Goal: Information Seeking & Learning: Check status

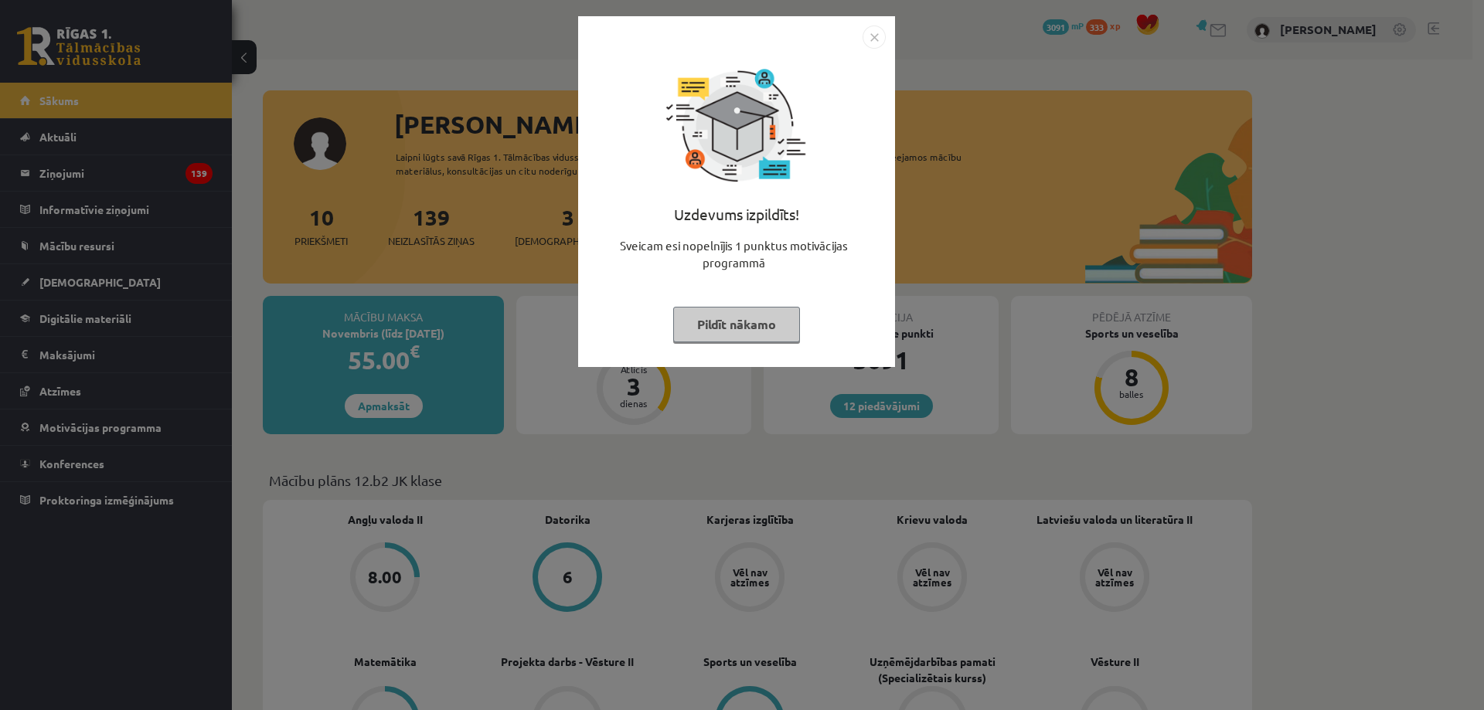
click at [743, 325] on button "Pildīt nākamo" at bounding box center [736, 325] width 127 height 36
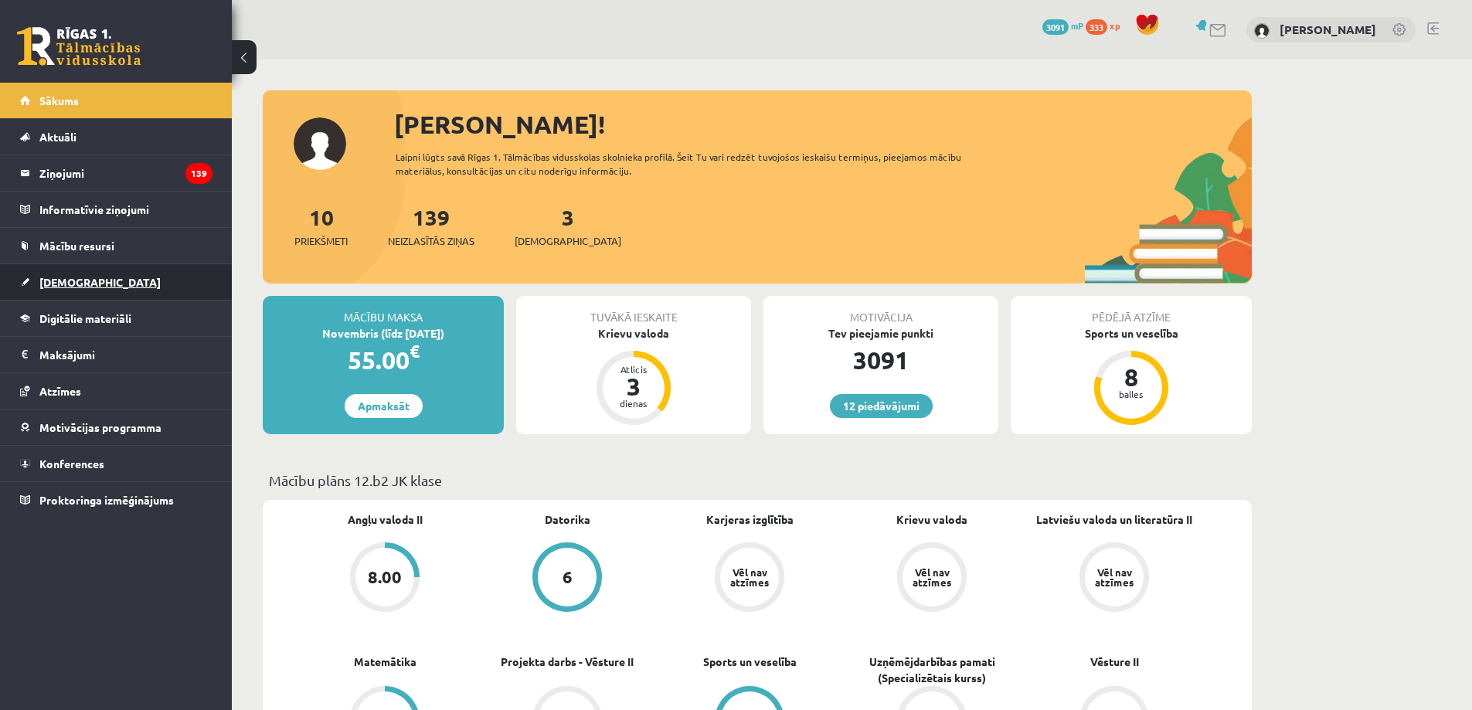
click at [117, 274] on link "[DEMOGRAPHIC_DATA]" at bounding box center [116, 282] width 192 height 36
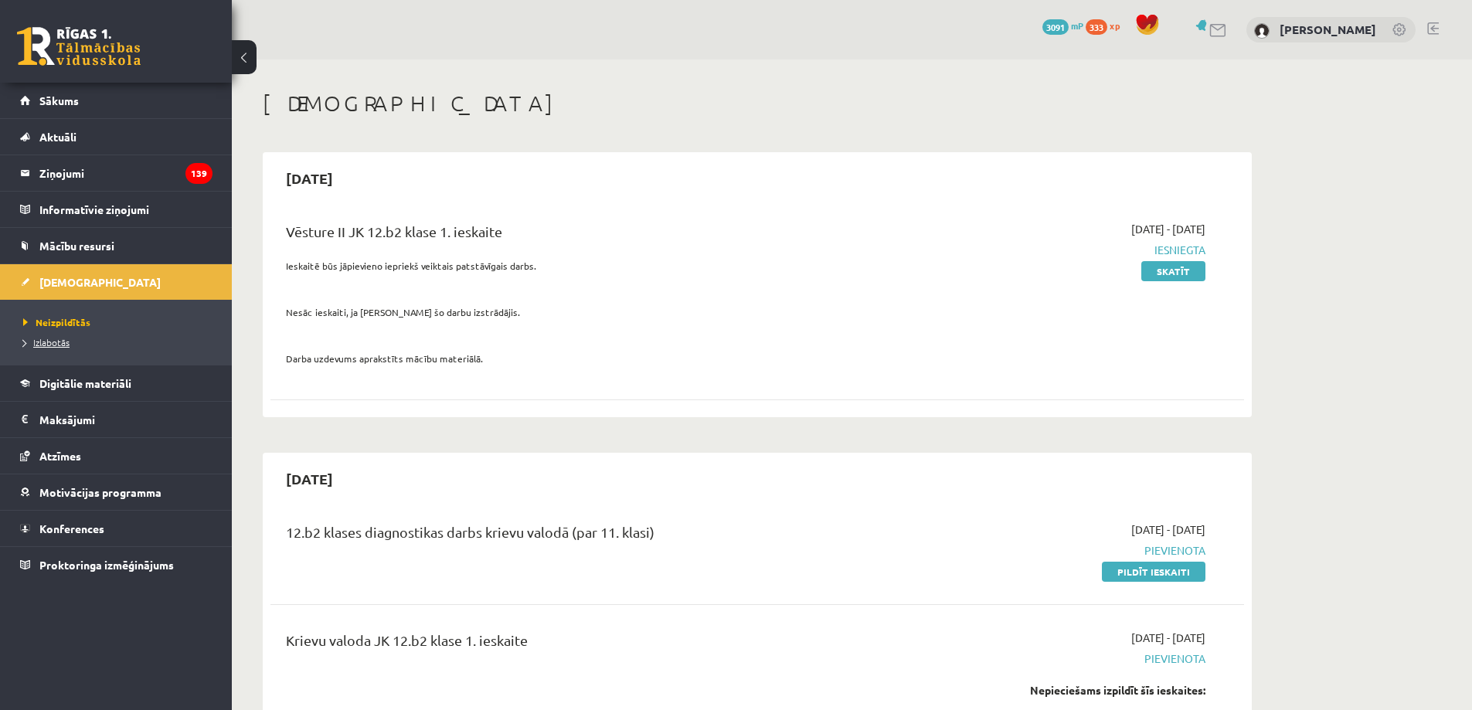
click at [64, 339] on span "Izlabotās" at bounding box center [46, 342] width 46 height 12
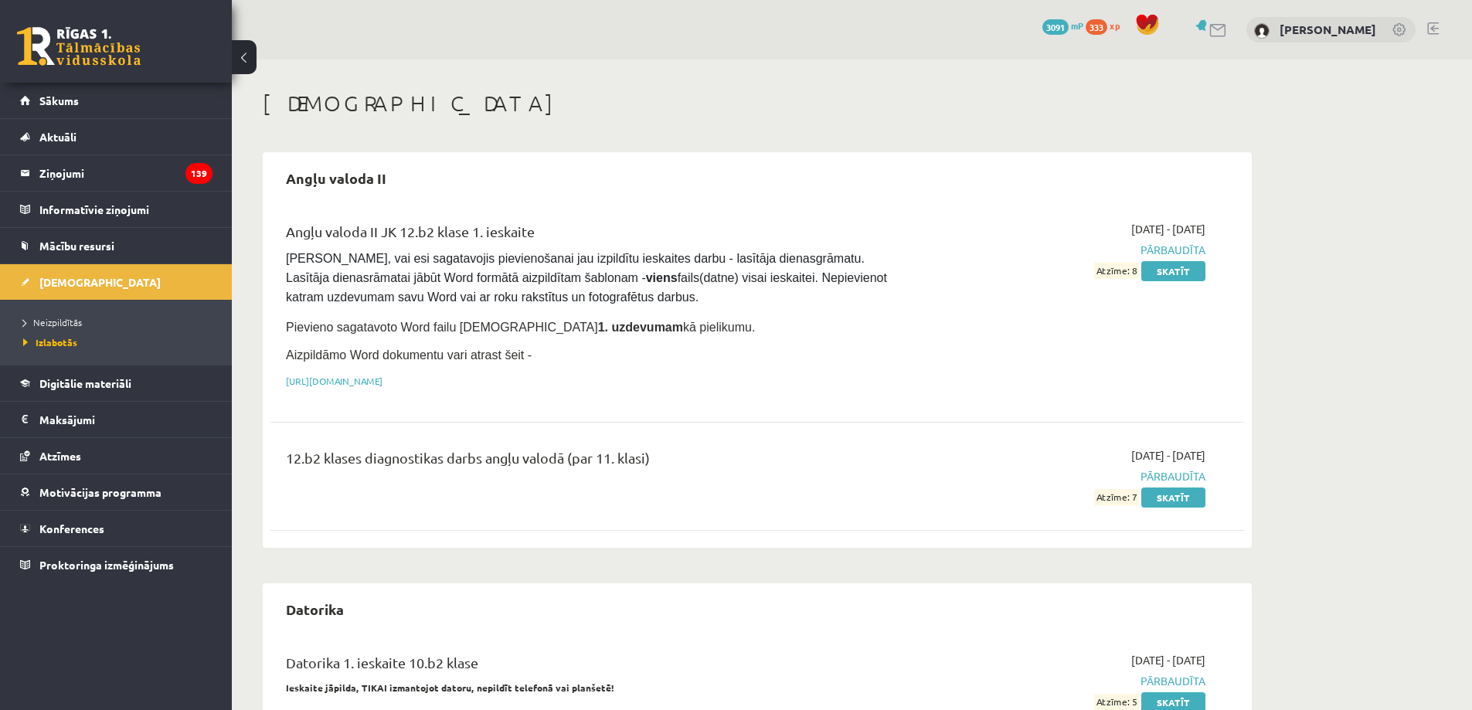
click at [55, 340] on span "Izlabotās" at bounding box center [50, 342] width 54 height 12
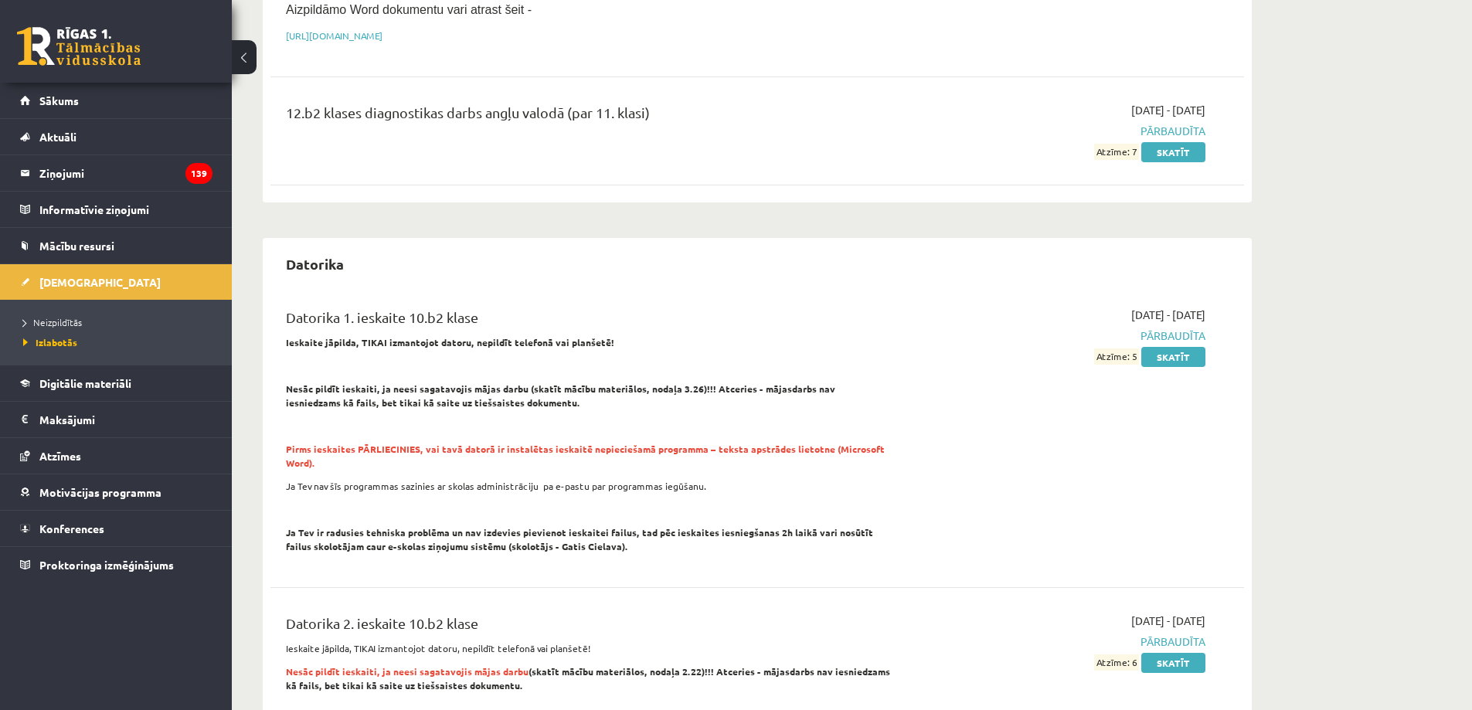
scroll to position [22, 0]
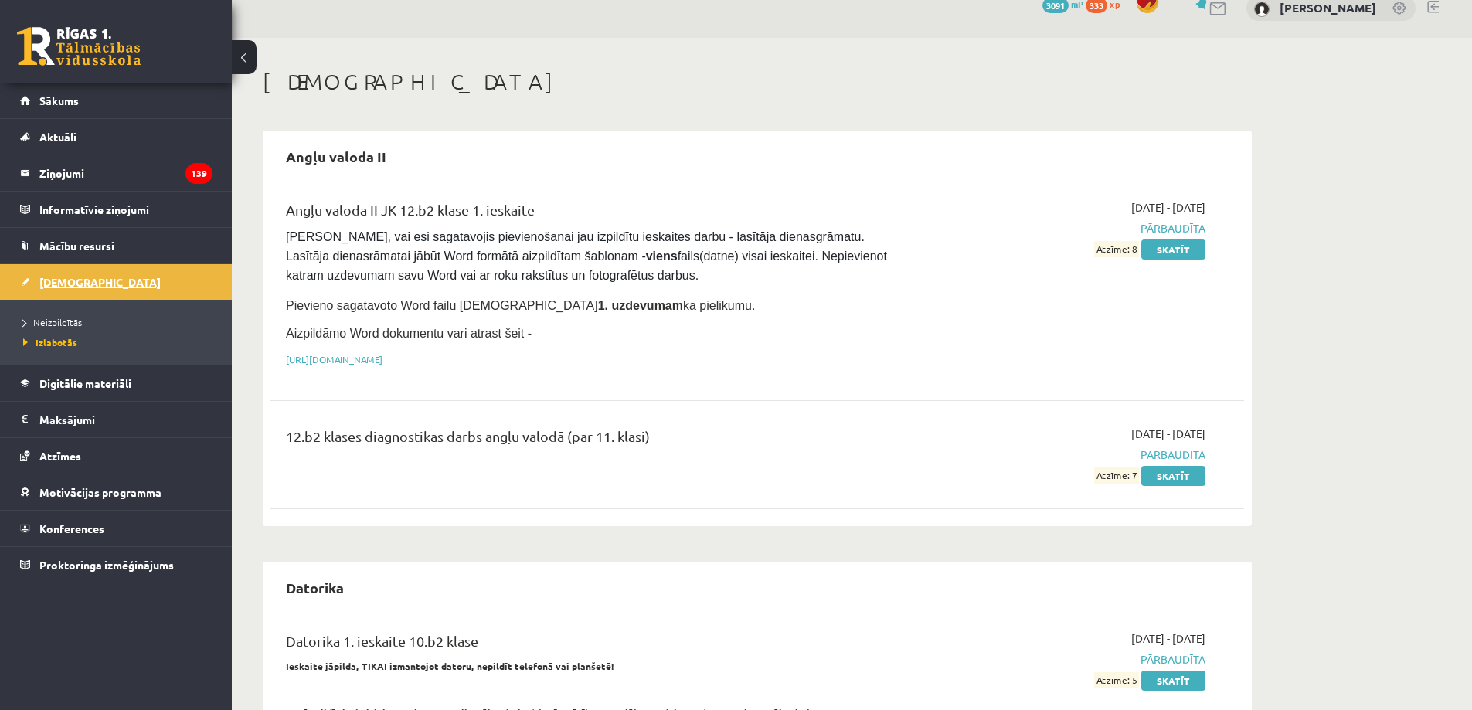
click at [63, 296] on link "[DEMOGRAPHIC_DATA]" at bounding box center [116, 282] width 192 height 36
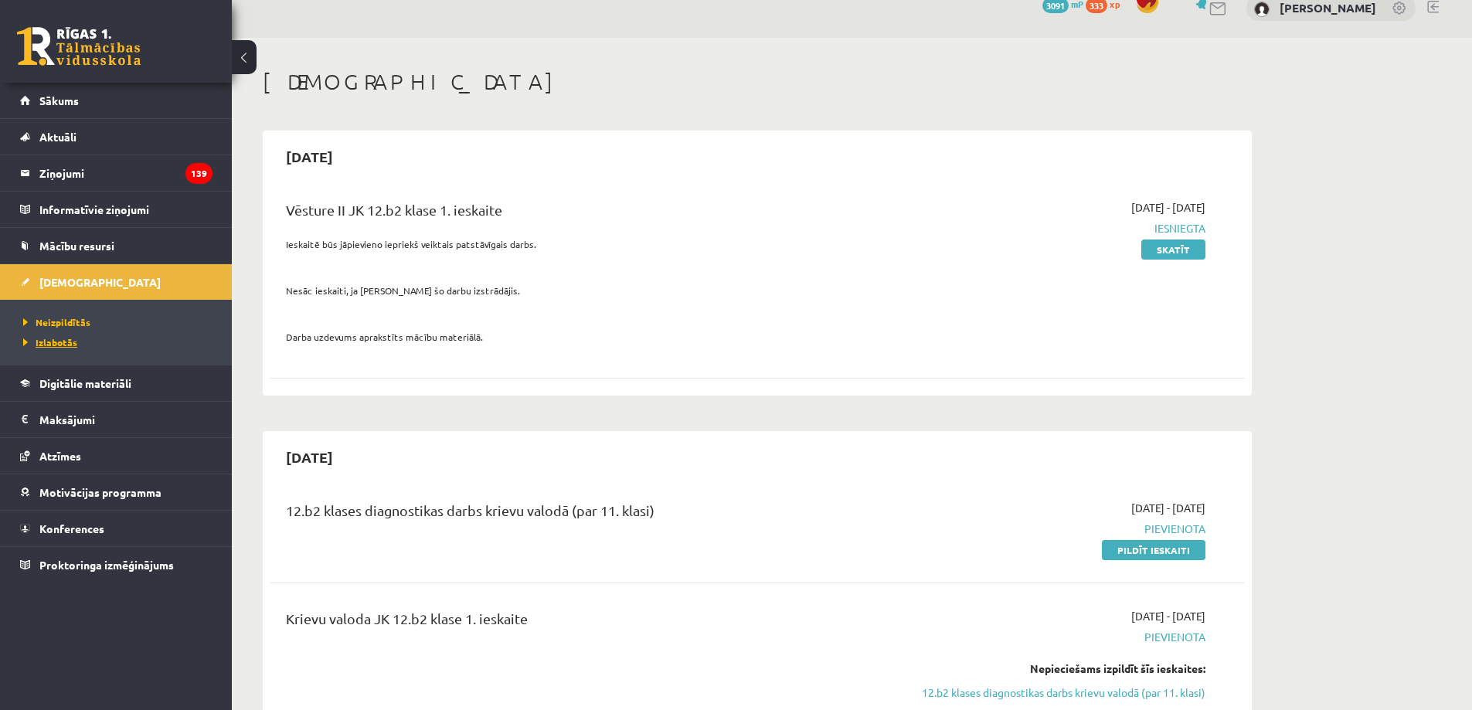
click at [62, 341] on span "Izlabotās" at bounding box center [50, 342] width 54 height 12
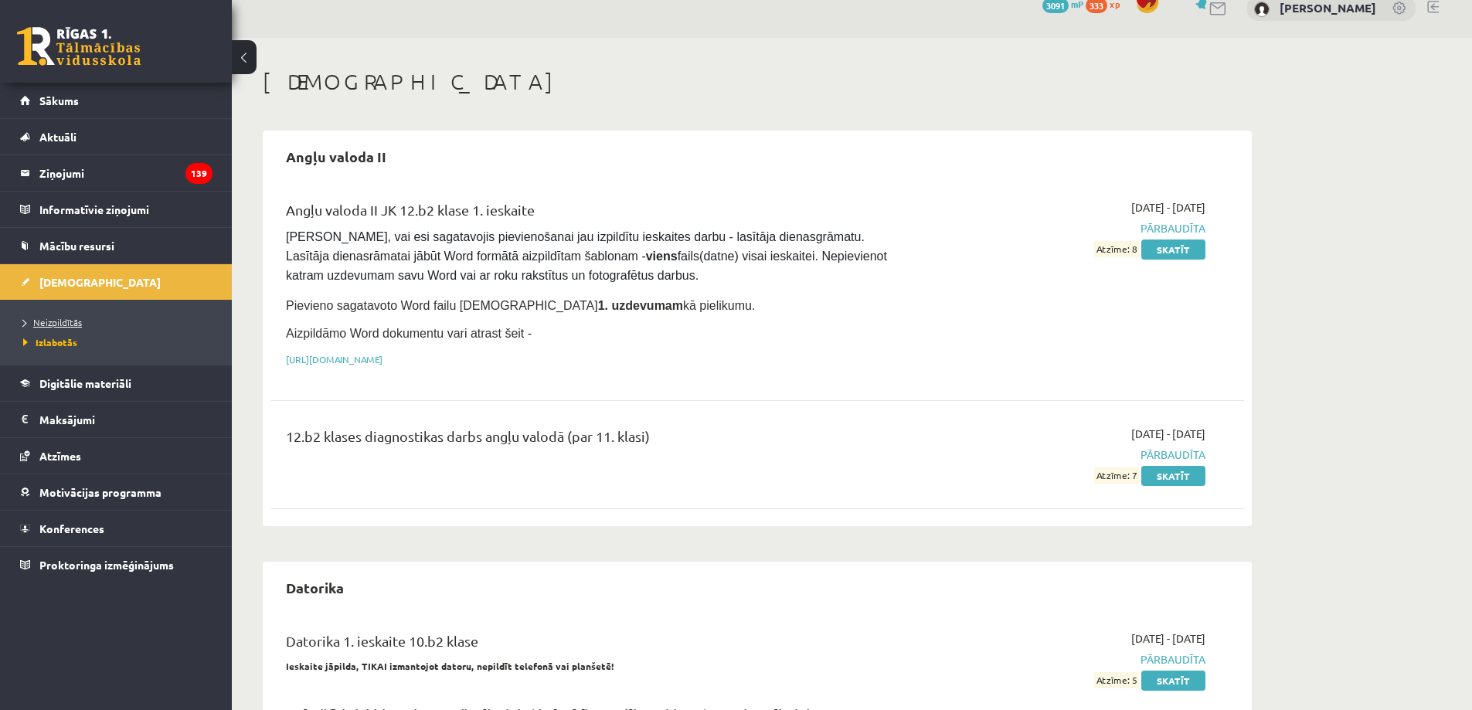
click at [62, 325] on span "Neizpildītās" at bounding box center [52, 322] width 59 height 12
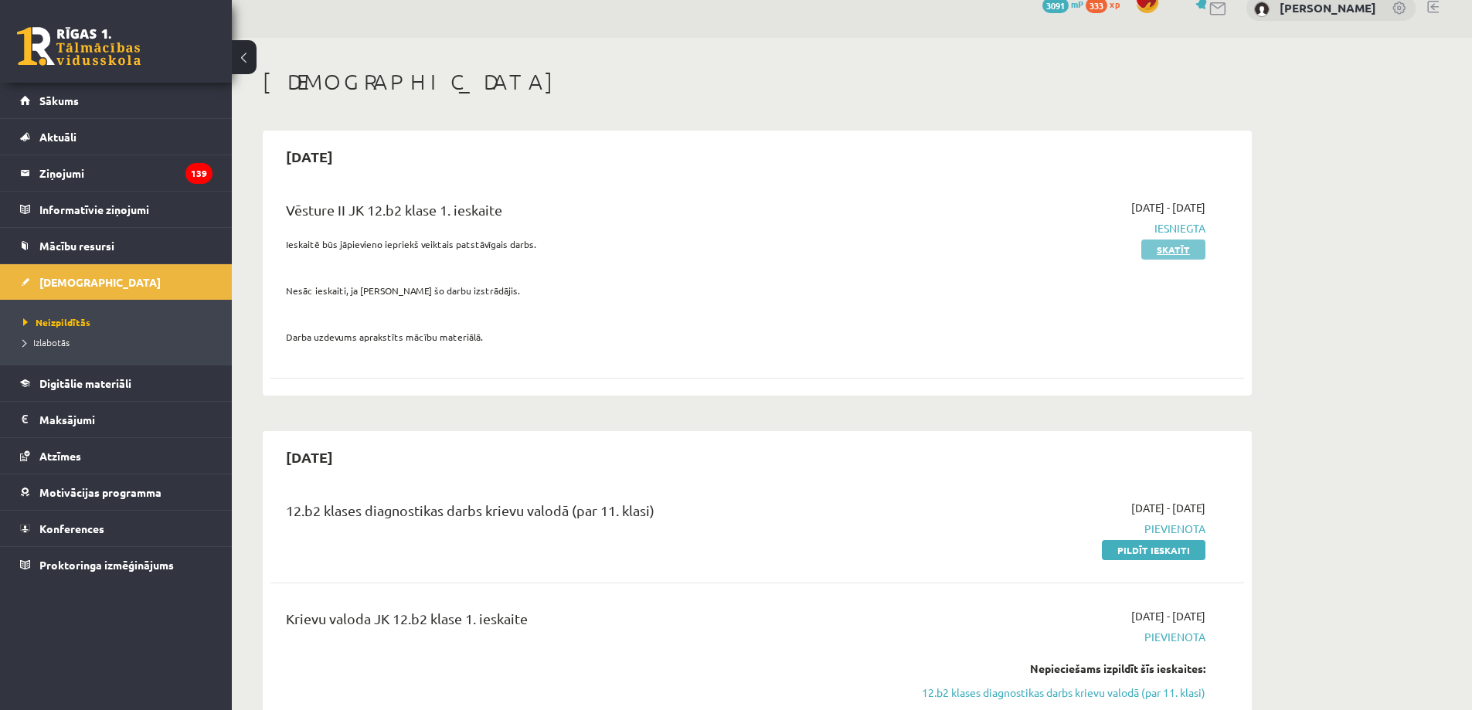
click at [1164, 254] on link "Skatīt" at bounding box center [1173, 250] width 64 height 20
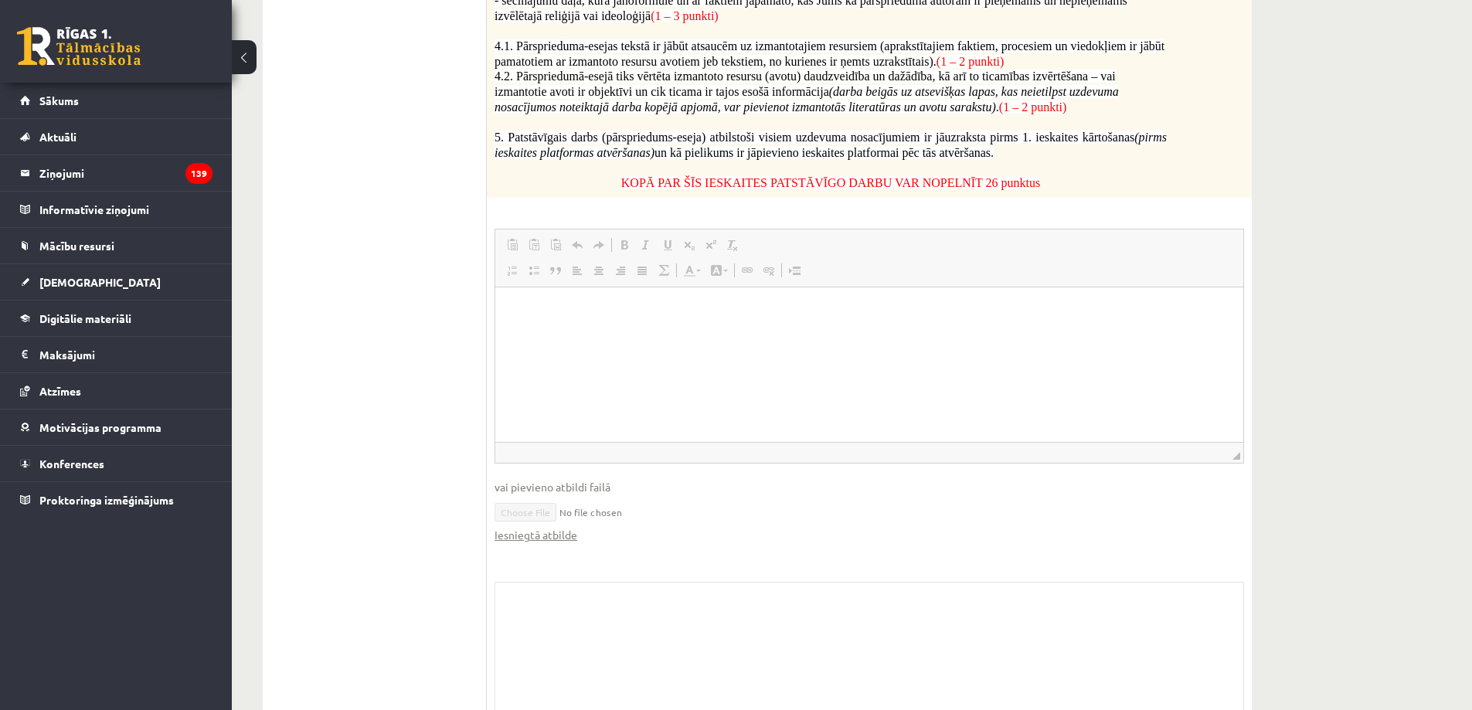
scroll to position [1000, 0]
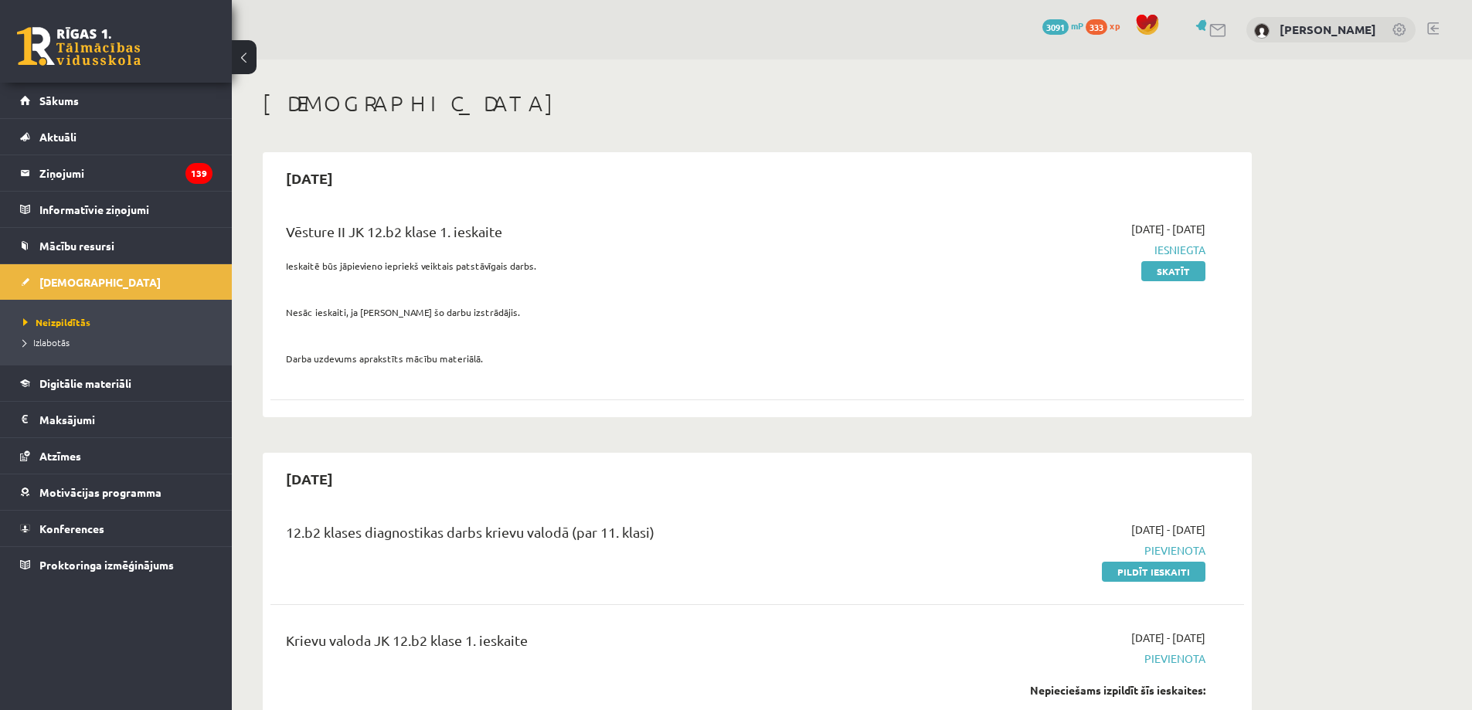
scroll to position [19, 0]
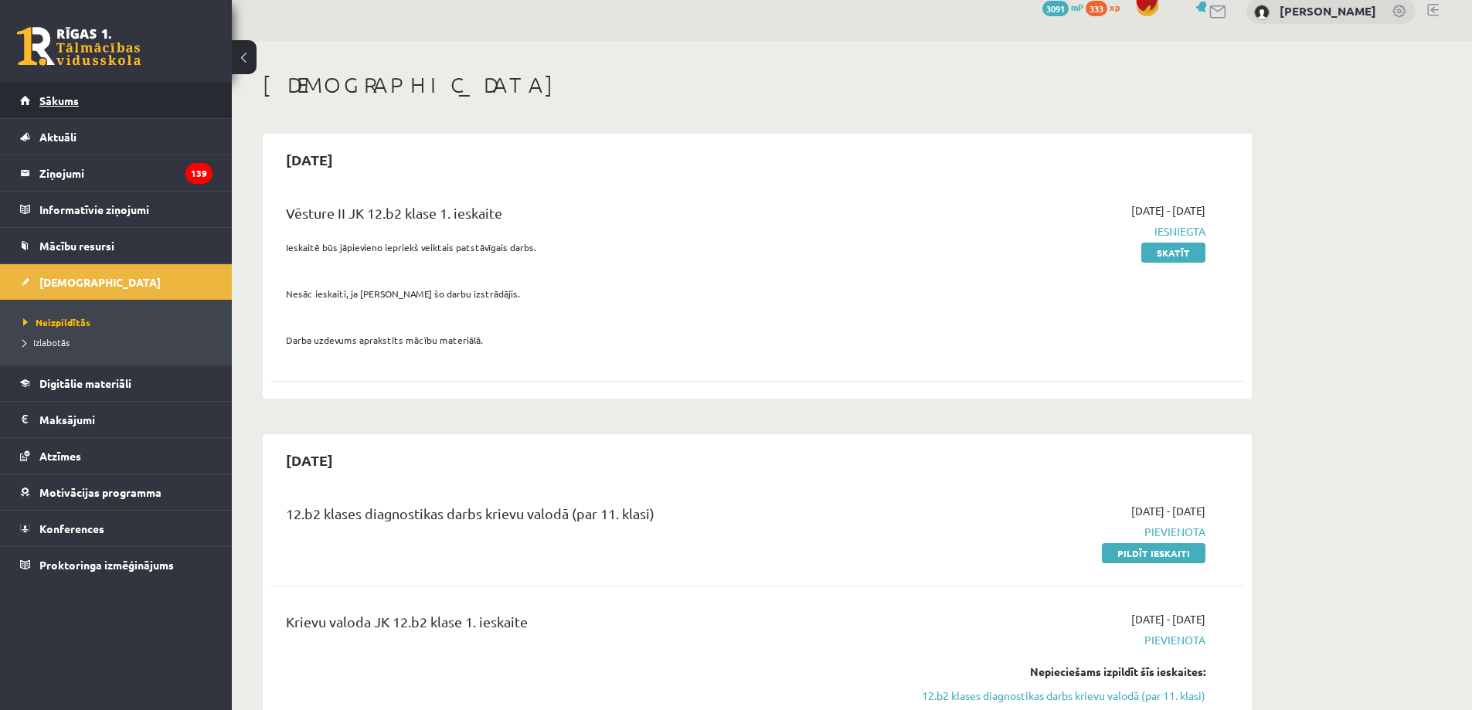
click at [87, 87] on link "Sākums" at bounding box center [116, 101] width 192 height 36
